Goal: Task Accomplishment & Management: Manage account settings

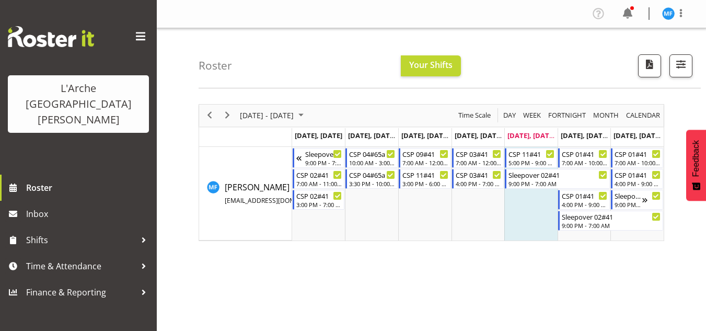
click at [332, 44] on div "Roster Your Shifts 2 Locations Clear 20 30 41 5 56b 65a 73 Art and Music [GEOGR…" at bounding box center [450, 58] width 502 height 60
click at [677, 65] on span "button" at bounding box center [681, 64] width 14 height 14
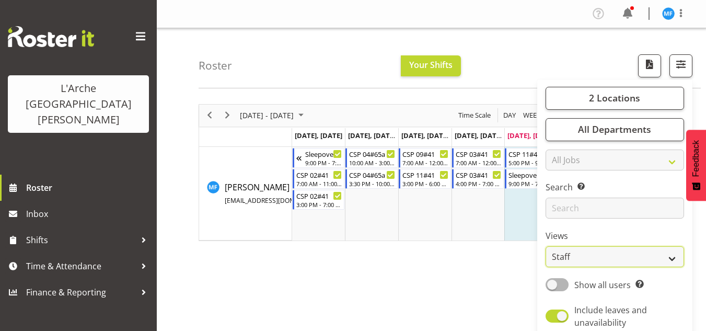
click at [586, 264] on select "Staff Role Shift - Horizontal Shift - Vertical Staff - Location" at bounding box center [615, 256] width 138 height 21
click at [487, 249] on div "[DATE] - [DATE] [DATE] Day Week Fortnight Month calendar Month Agenda Time Scal…" at bounding box center [452, 305] width 507 height 418
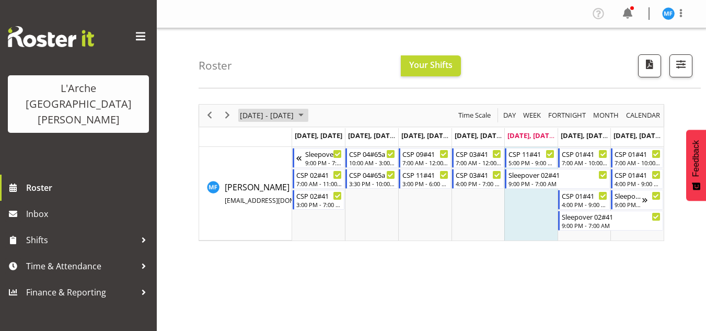
click at [295, 112] on span "[DATE] - [DATE]" at bounding box center [267, 115] width 56 height 13
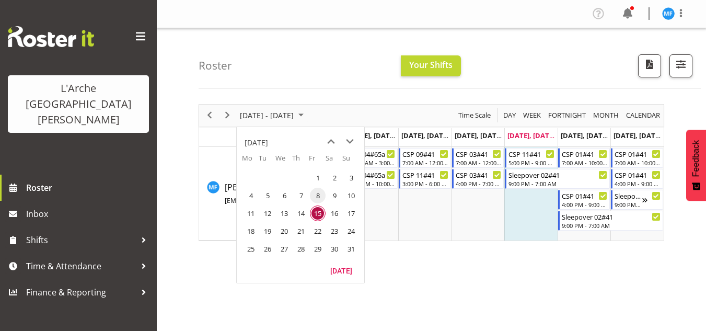
click at [317, 193] on span "8" at bounding box center [318, 196] width 16 height 16
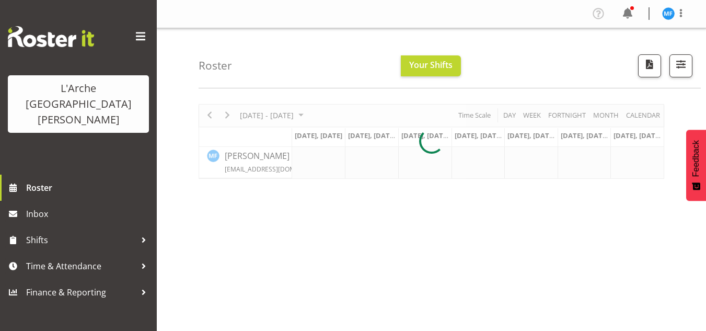
click at [296, 110] on div at bounding box center [432, 141] width 466 height 75
click at [299, 112] on div at bounding box center [432, 141] width 466 height 75
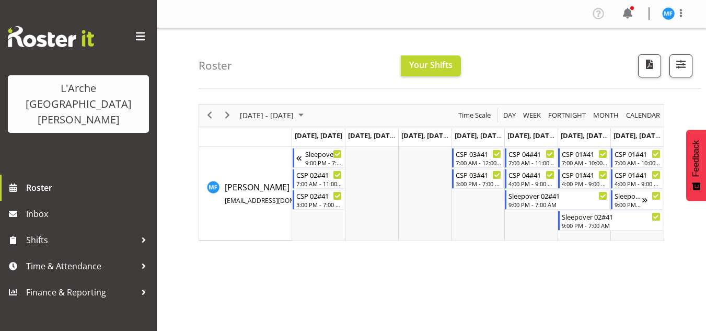
click at [315, 114] on div at bounding box center [432, 172] width 466 height 137
click at [307, 114] on span "August 2025" at bounding box center [301, 115] width 13 height 13
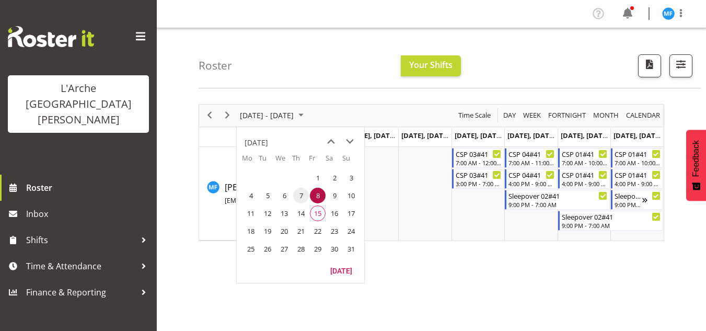
click at [297, 194] on span "7" at bounding box center [301, 196] width 16 height 16
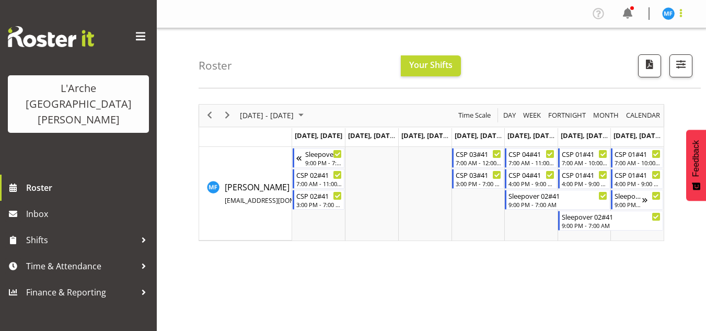
click at [676, 11] on span at bounding box center [681, 13] width 13 height 13
click at [640, 84] on div "Roster Your Shifts 2 Locations Clear 20 30 41 5 56b 65a 73 Art and Music [GEOGR…" at bounding box center [450, 58] width 502 height 60
click at [682, 65] on span "button" at bounding box center [681, 64] width 14 height 14
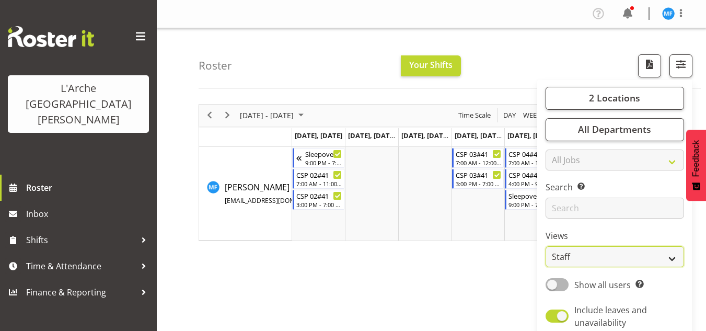
click at [596, 251] on select "Staff Role Shift - Horizontal Shift - Vertical Staff - Location" at bounding box center [615, 256] width 138 height 21
select select "shiftH"
click at [546, 246] on select "Staff Role Shift - Horizontal Shift - Vertical Staff - Location" at bounding box center [615, 256] width 138 height 21
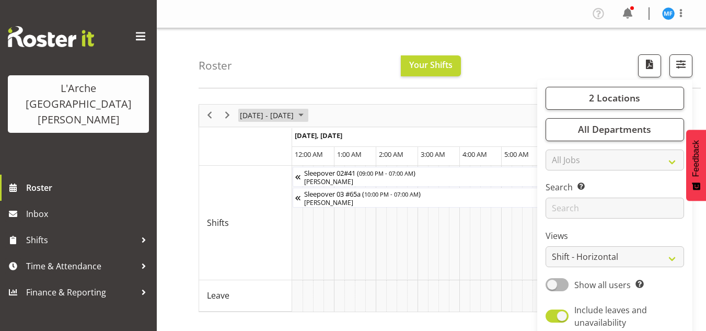
click at [282, 120] on span "[DATE] - [DATE]" at bounding box center [267, 115] width 56 height 13
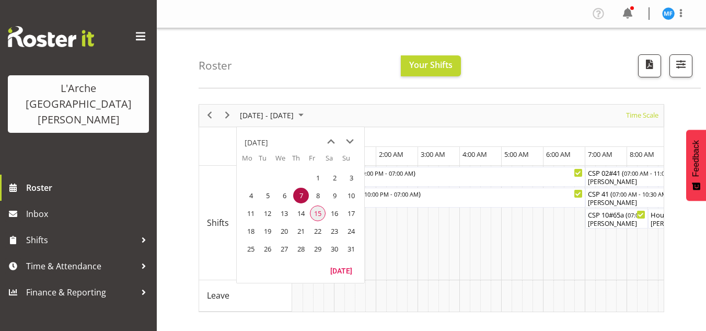
click at [325, 217] on span "15" at bounding box center [318, 213] width 16 height 16
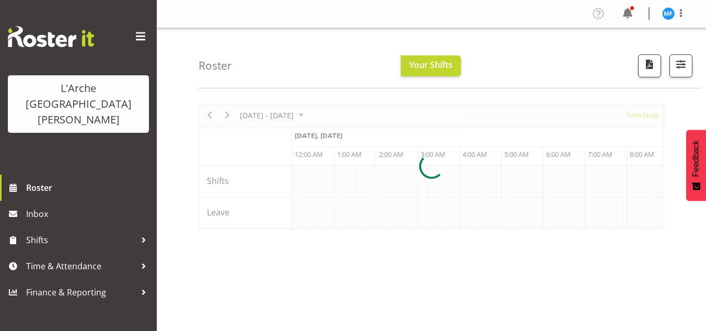
scroll to position [0, 4013]
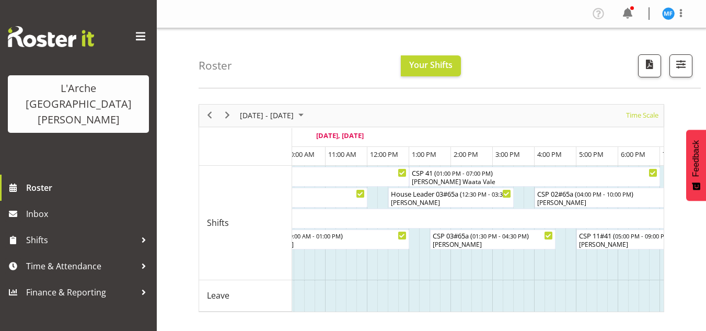
scroll to position [0, 4461]
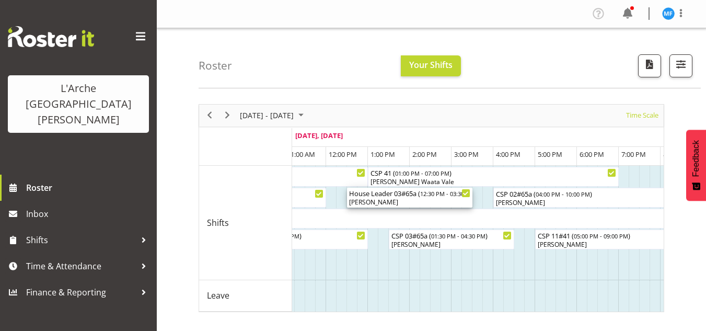
click at [422, 193] on div "House Leader 03#65a ( 12:30 PM - 03:30 PM )" at bounding box center [409, 193] width 121 height 10
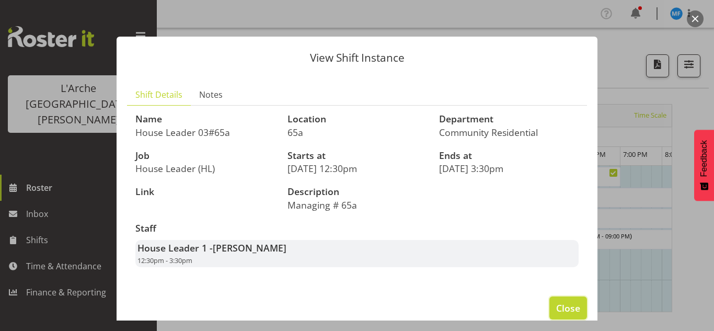
click at [561, 307] on span "Close" at bounding box center [568, 308] width 24 height 14
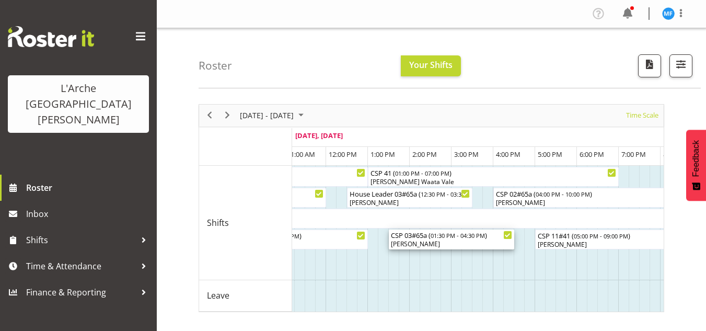
click at [460, 237] on span "01:30 PM - 04:30 PM" at bounding box center [458, 235] width 54 height 8
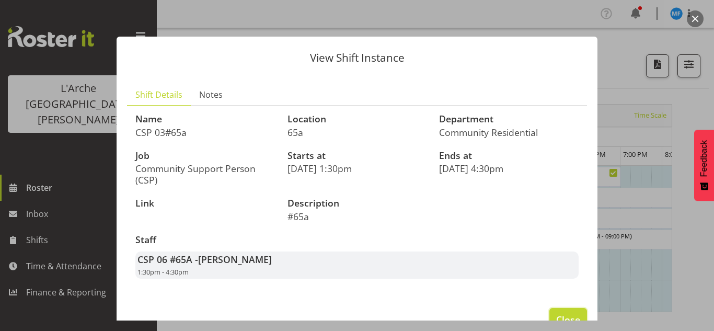
click at [561, 313] on span "Close" at bounding box center [568, 320] width 24 height 14
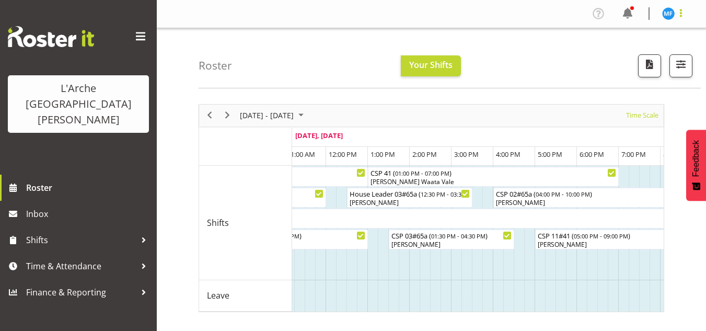
click at [680, 14] on span at bounding box center [681, 13] width 13 height 13
click at [634, 100] on div "[DATE] - [DATE] [DATE] Timeline Day Timeline Week Timeline Fortnight Timeline M…" at bounding box center [452, 305] width 507 height 418
click at [679, 60] on span "button" at bounding box center [681, 64] width 14 height 14
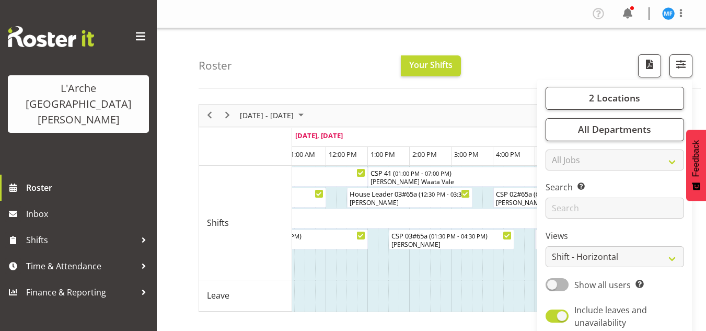
click at [593, 85] on div "2 Locations Clear 20 30 41 5 56b 65a 73 Art and Music [GEOGRAPHIC_DATA] [PERSON…" at bounding box center [614, 213] width 155 height 259
click at [593, 88] on button "2 Locations" at bounding box center [615, 98] width 138 height 23
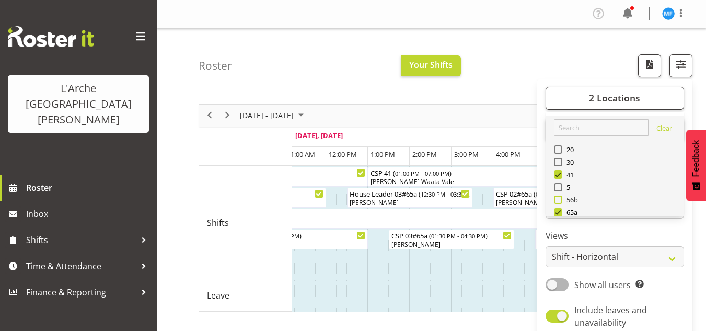
click at [568, 203] on span "56b" at bounding box center [570, 199] width 16 height 8
click at [561, 203] on input "56b" at bounding box center [557, 199] width 7 height 7
checkbox input "true"
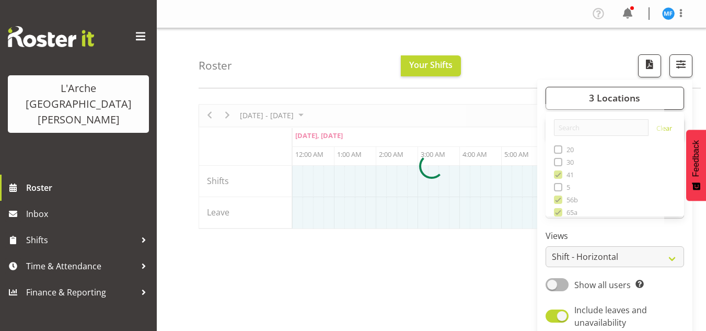
click at [485, 279] on div "[DATE] - [DATE] [DATE] Timeline Day Timeline Week Timeline Fortnight Timeline M…" at bounding box center [452, 305] width 507 height 418
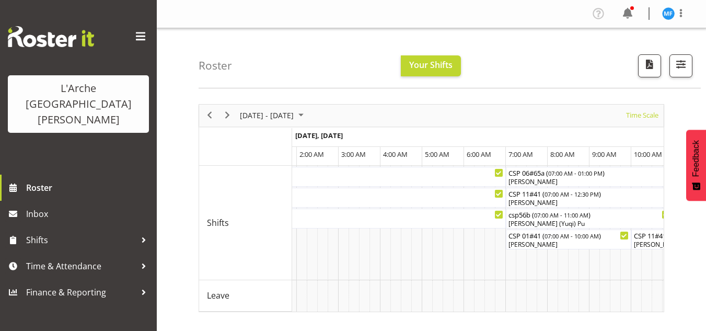
click at [624, 125] on div "Time Scale" at bounding box center [642, 116] width 40 height 22
click at [679, 66] on span "button" at bounding box center [681, 64] width 14 height 14
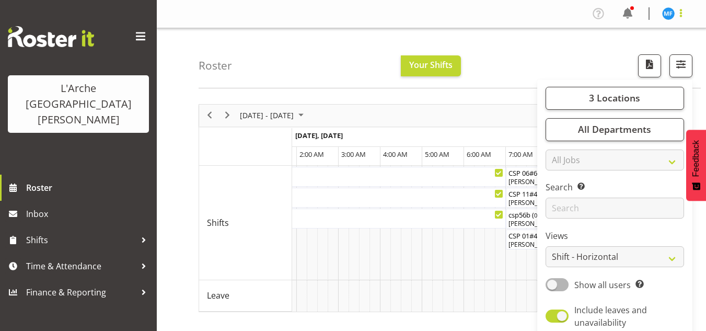
click at [684, 18] on span at bounding box center [681, 13] width 13 height 13
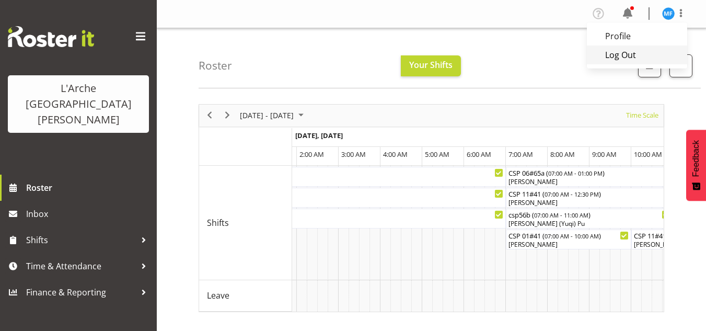
click at [658, 53] on link "Log Out" at bounding box center [637, 54] width 100 height 19
